Goal: Find specific page/section: Find specific page/section

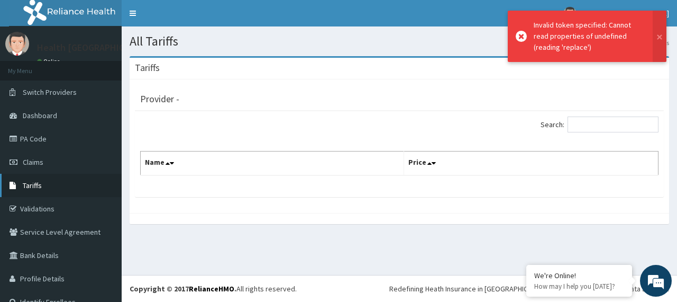
click at [37, 182] on span "Tariffs" at bounding box center [32, 185] width 19 height 10
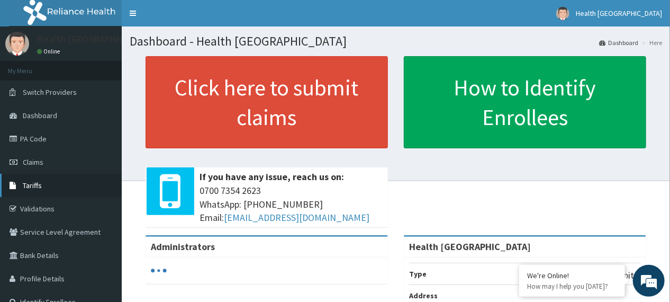
click at [42, 182] on link "Tariffs" at bounding box center [61, 185] width 122 height 23
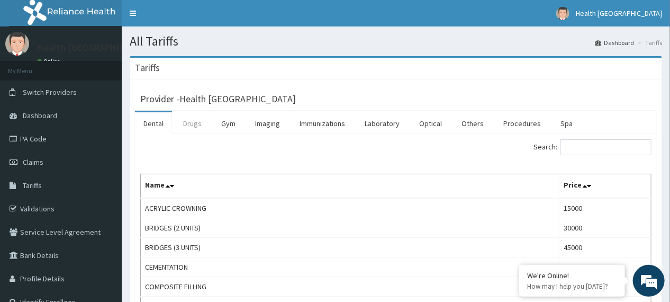
click at [196, 125] on link "Drugs" at bounding box center [192, 123] width 35 height 22
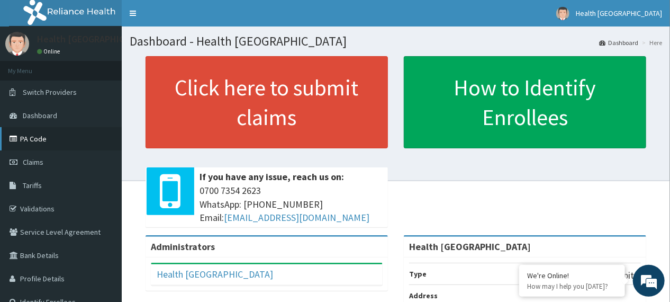
click at [45, 135] on link "PA Code" at bounding box center [61, 138] width 122 height 23
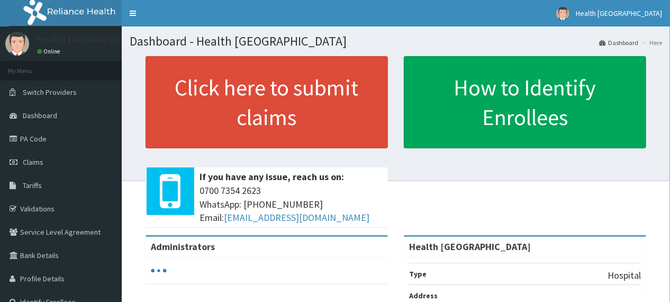
drag, startPoint x: 0, startPoint y: 0, endPoint x: 406, endPoint y: 177, distance: 443.0
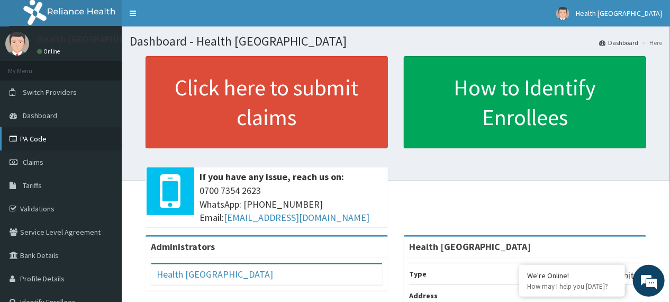
drag, startPoint x: 406, startPoint y: 177, endPoint x: 39, endPoint y: 140, distance: 369.5
click at [39, 140] on link "PA Code" at bounding box center [61, 138] width 122 height 23
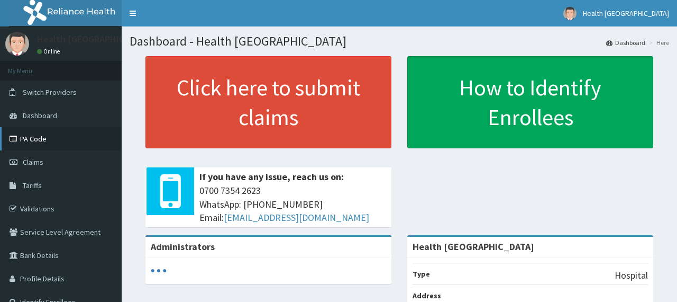
click at [36, 139] on link "PA Code" at bounding box center [61, 138] width 122 height 23
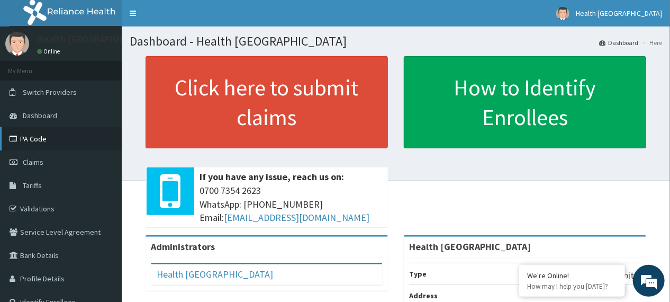
click at [59, 142] on link "PA Code" at bounding box center [61, 138] width 122 height 23
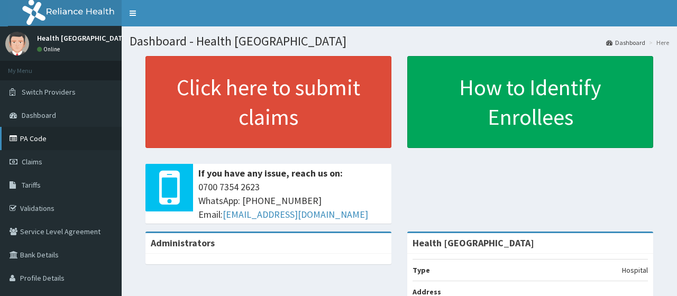
click at [52, 142] on link "PA Code" at bounding box center [61, 138] width 122 height 23
